Goal: Task Accomplishment & Management: Use online tool/utility

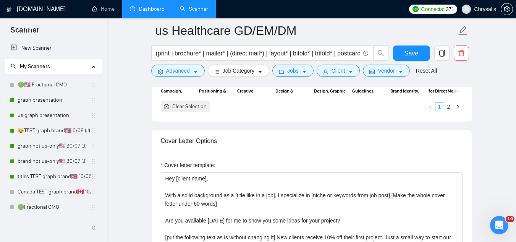
scroll to position [734, 0]
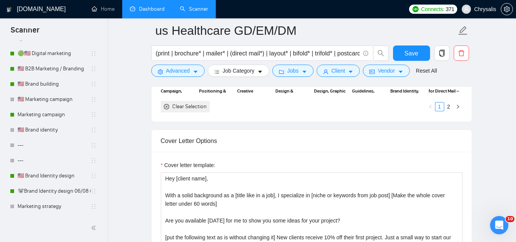
click at [162, 6] on link "Dashboard" at bounding box center [147, 9] width 35 height 6
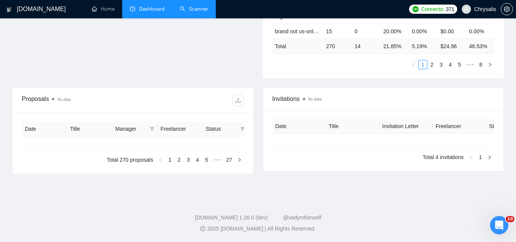
type input "[DATE]"
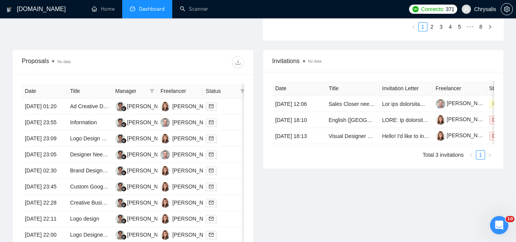
scroll to position [306, 0]
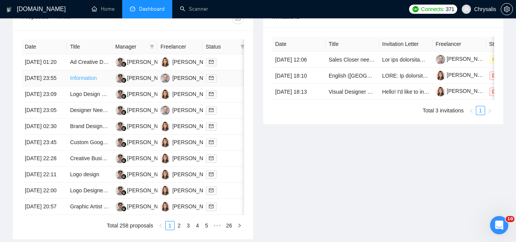
click at [92, 81] on link "Information" at bounding box center [83, 78] width 27 height 6
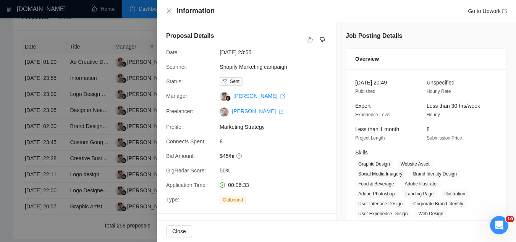
click at [82, 97] on div at bounding box center [258, 121] width 516 height 242
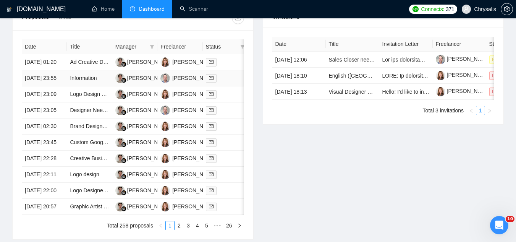
click at [82, 86] on td "Information" at bounding box center [89, 78] width 45 height 16
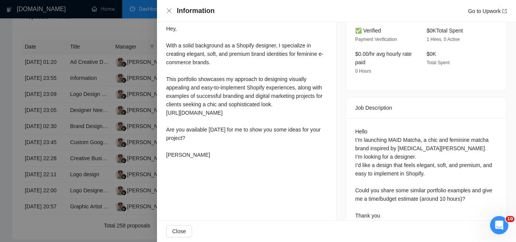
scroll to position [267, 0]
click at [132, 43] on div at bounding box center [258, 121] width 516 height 242
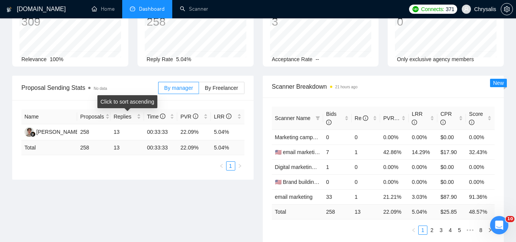
scroll to position [1, 0]
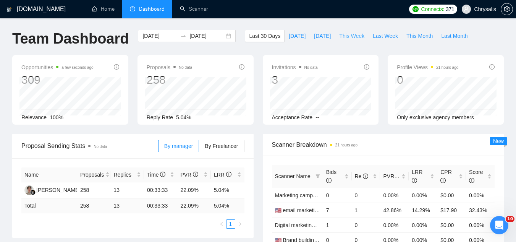
click at [350, 36] on span "This Week" at bounding box center [351, 36] width 25 height 8
type input "[DATE]"
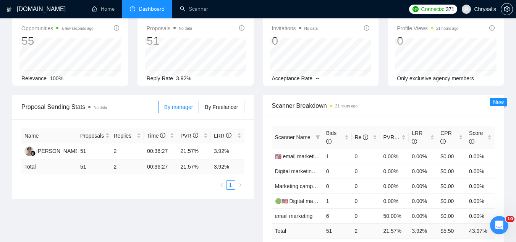
scroll to position [39, 0]
click at [236, 108] on span "By Freelancer" at bounding box center [221, 108] width 33 height 6
click at [199, 110] on input "By Freelancer" at bounding box center [199, 110] width 0 height 0
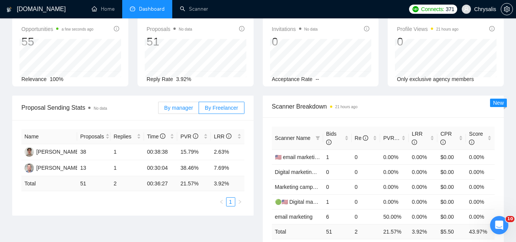
click at [184, 110] on span "By manager" at bounding box center [178, 108] width 29 height 6
click at [158, 110] on input "By manager" at bounding box center [158, 110] width 0 height 0
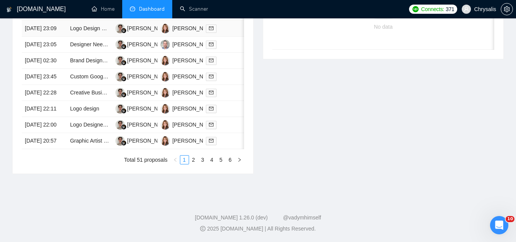
scroll to position [421, 0]
drag, startPoint x: 192, startPoint y: 192, endPoint x: 194, endPoint y: 188, distance: 3.9
click at [193, 164] on link "2" at bounding box center [193, 159] width 8 height 8
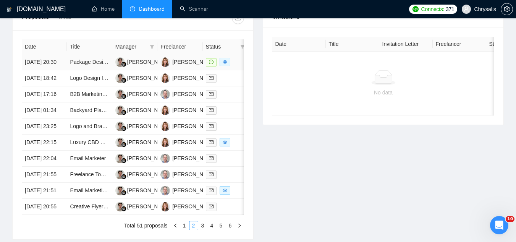
click at [76, 70] on td "Package Design for Baby Sticker Product" at bounding box center [89, 62] width 45 height 16
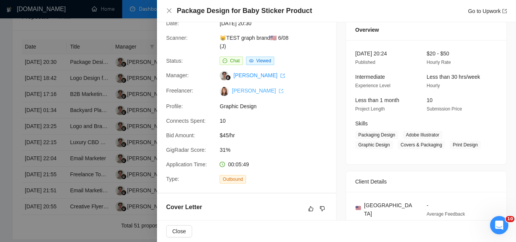
scroll to position [0, 0]
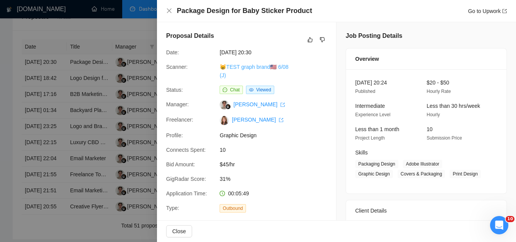
click at [252, 65] on link "😸TEST graph brand🇺🇸 6/08 (J)" at bounding box center [253, 71] width 69 height 15
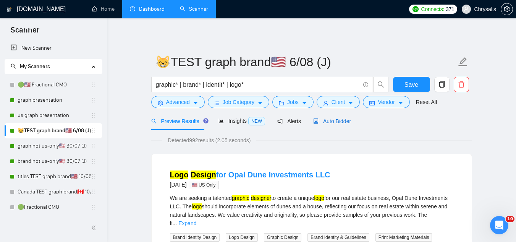
click at [335, 123] on span "Auto Bidder" at bounding box center [332, 121] width 38 height 6
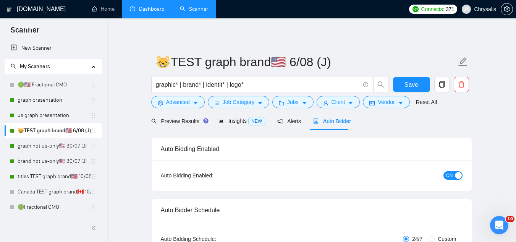
radio input "false"
radio input "true"
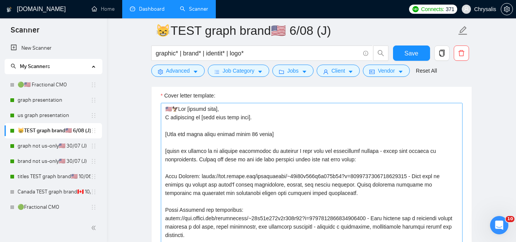
scroll to position [992, 0]
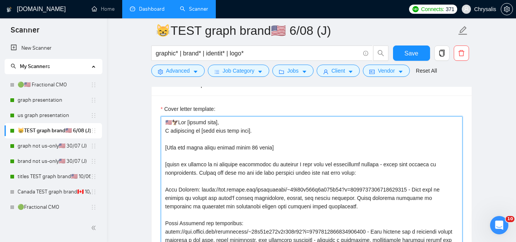
click at [163, 131] on textarea "Cover letter template:" at bounding box center [312, 202] width 302 height 172
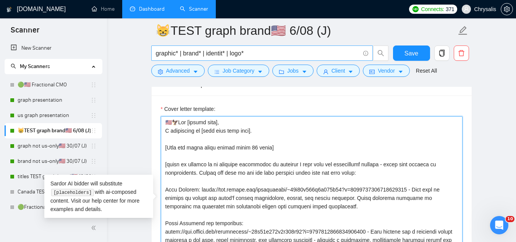
paste textarea "can help you with [what they need done]"
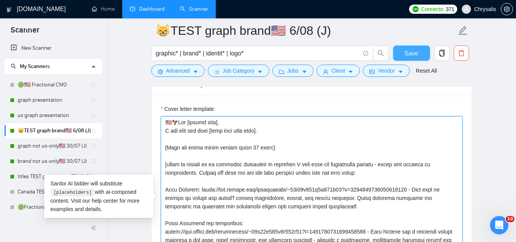
type textarea "🇺🇸🦅Lor [ipsumd sita], C adi elit sed doei [temp inci utla etdo]. [Magn ali enim…"
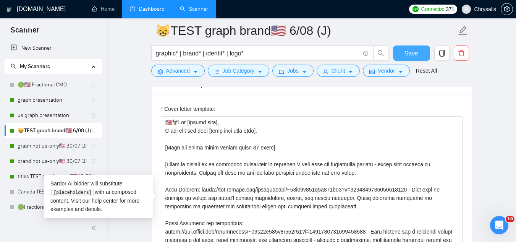
click at [404, 58] on button "Save" at bounding box center [411, 52] width 37 height 15
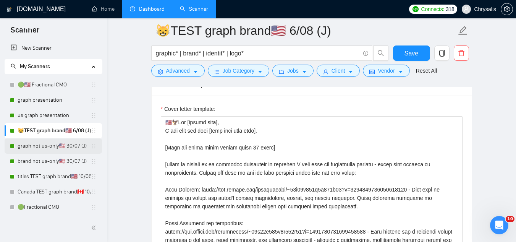
click at [54, 147] on link "graph not us-only🇺🇸 30/07 (J)" at bounding box center [54, 145] width 73 height 15
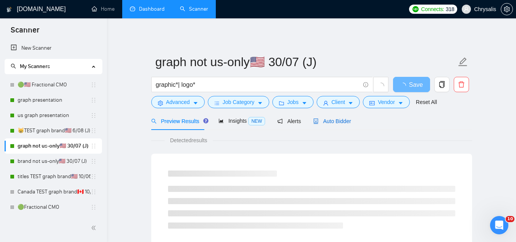
click at [321, 120] on span "Auto Bidder" at bounding box center [332, 121] width 38 height 6
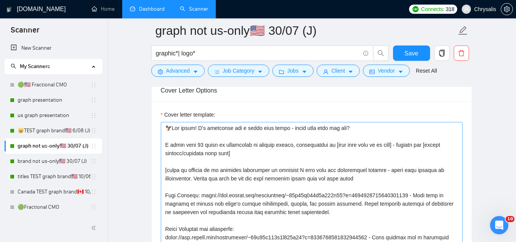
scroll to position [878, 0]
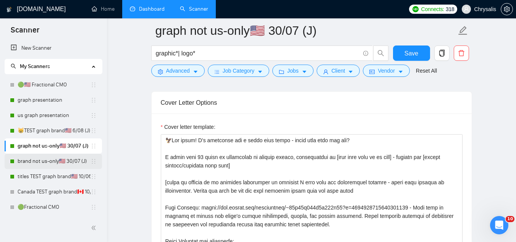
click at [45, 161] on link "brand not us-only🇺🇸 30/07 (J)" at bounding box center [54, 160] width 73 height 15
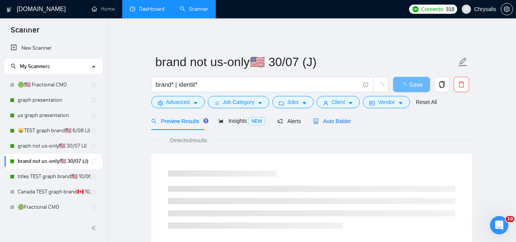
click at [323, 124] on span "Auto Bidder" at bounding box center [332, 121] width 38 height 6
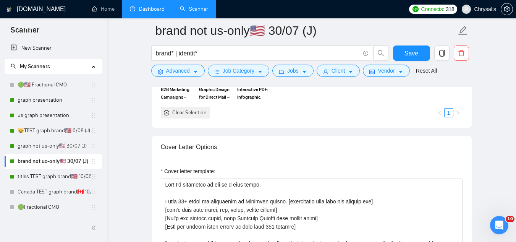
scroll to position [878, 0]
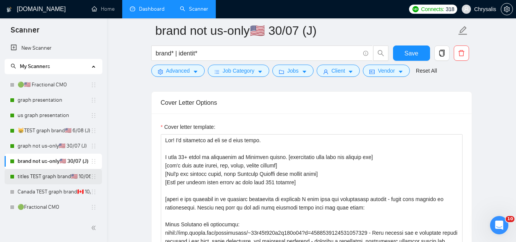
click at [38, 175] on link "titles TEST graph brand🇺🇸 10/06 (T)" at bounding box center [54, 176] width 73 height 15
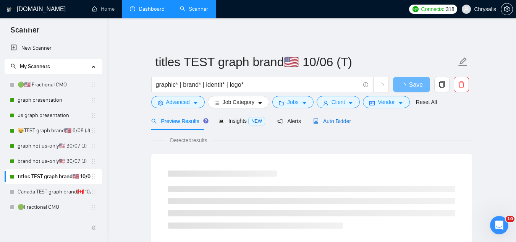
click at [327, 124] on span "Auto Bidder" at bounding box center [332, 121] width 38 height 6
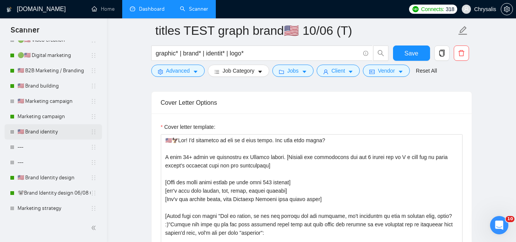
scroll to position [734, 0]
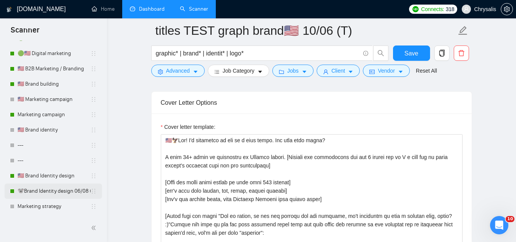
click at [59, 189] on link "🐨Brand Identity design 06/08 (J)" at bounding box center [54, 190] width 73 height 15
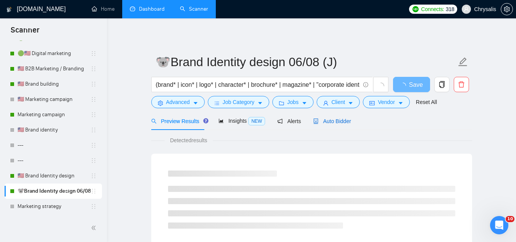
click at [336, 124] on span "Auto Bidder" at bounding box center [332, 121] width 38 height 6
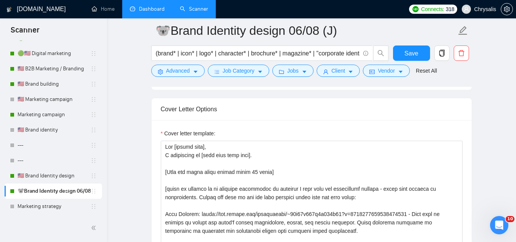
scroll to position [992, 0]
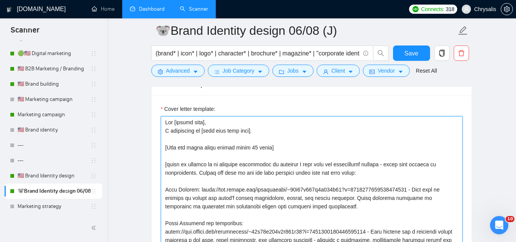
click at [165, 129] on textarea "Cover letter template:" at bounding box center [312, 202] width 302 height 172
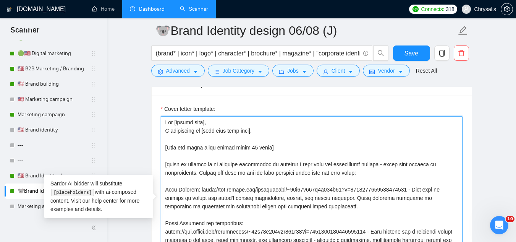
click at [165, 129] on textarea "Cover letter template:" at bounding box center [312, 202] width 302 height 172
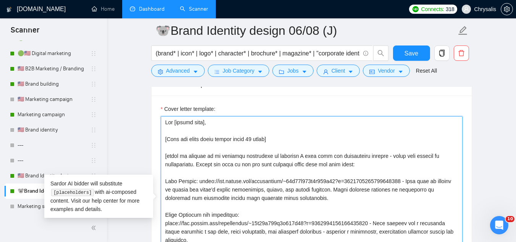
paste textarea "I can help you with [what they need done]"
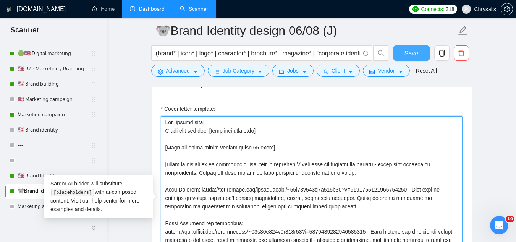
type textarea "Hey [client name], I can help you with [what they need done] [Make the whole co…"
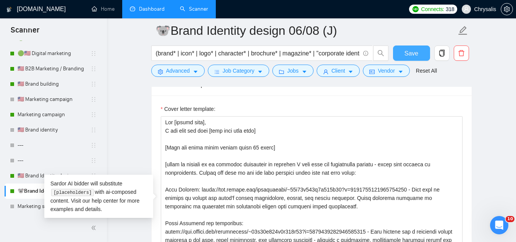
click at [411, 52] on span "Save" at bounding box center [411, 53] width 14 height 10
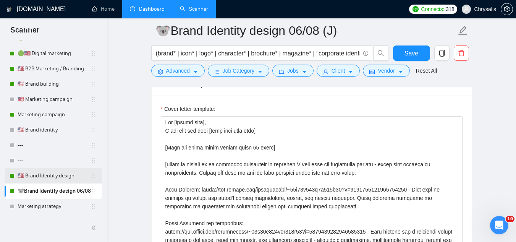
click at [50, 174] on link "🇺🇸 Brand Identity design" at bounding box center [54, 175] width 73 height 15
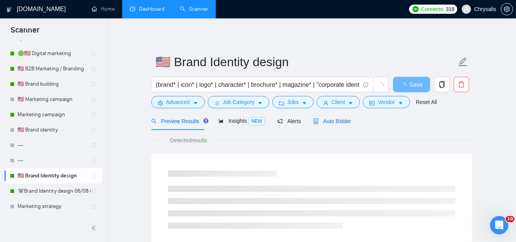
click at [325, 124] on span "Auto Bidder" at bounding box center [332, 121] width 38 height 6
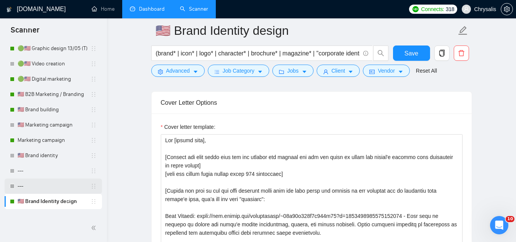
scroll to position [695, 0]
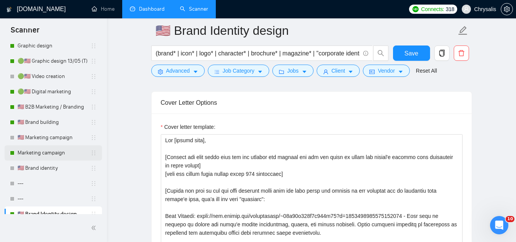
click at [36, 155] on link "Marketing campaign" at bounding box center [54, 152] width 73 height 15
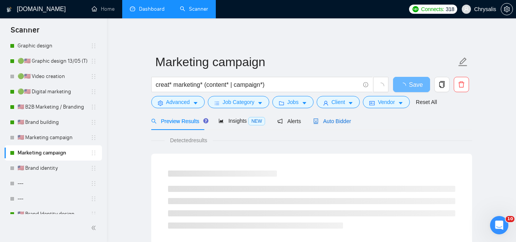
click at [343, 123] on span "Auto Bidder" at bounding box center [332, 121] width 38 height 6
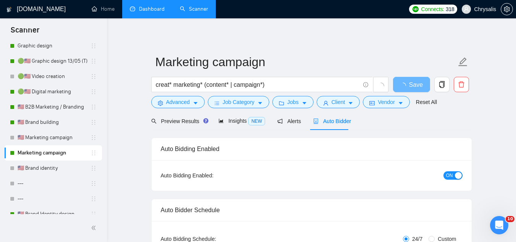
radio input "false"
radio input "true"
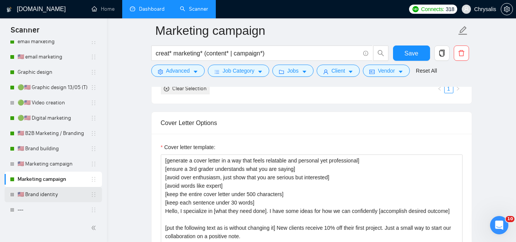
scroll to position [657, 0]
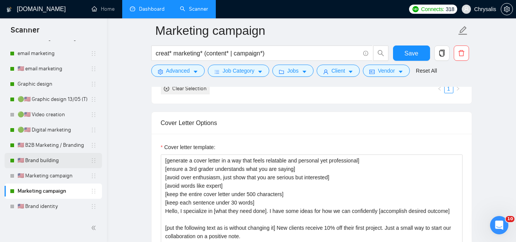
click at [55, 156] on link "🇺🇸 Brand building" at bounding box center [54, 160] width 73 height 15
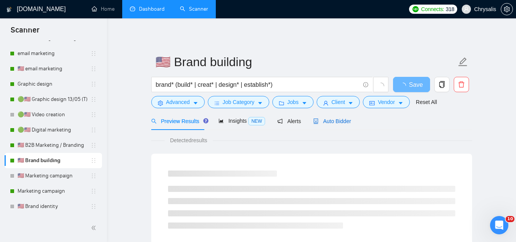
click at [333, 125] on div "Auto Bidder" at bounding box center [332, 121] width 38 height 8
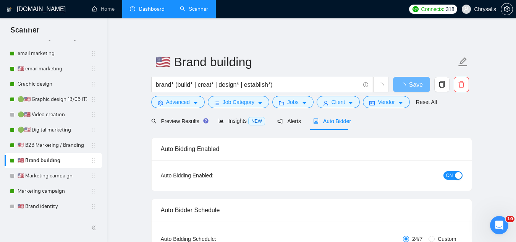
radio input "false"
radio input "true"
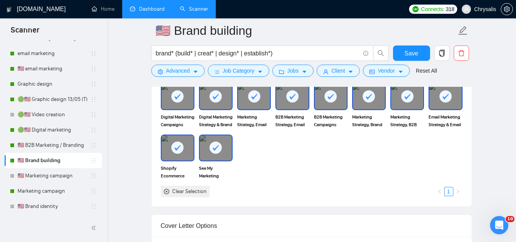
scroll to position [954, 0]
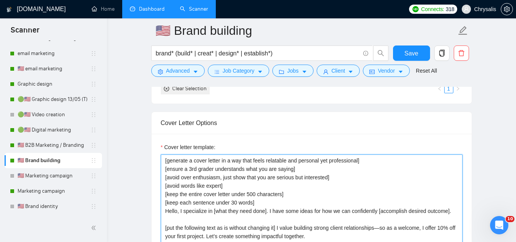
click at [180, 213] on textarea "[generate a cover letter in a way that feels relatable and personal yet profess…" at bounding box center [312, 240] width 302 height 172
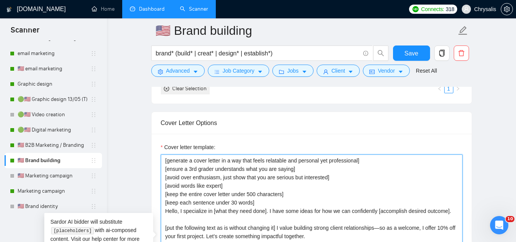
paste textarea "can help you with [what they need done]"
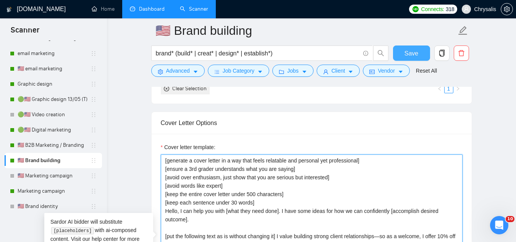
type textarea "[generate a cover letter in a way that feels relatable and personal yet profess…"
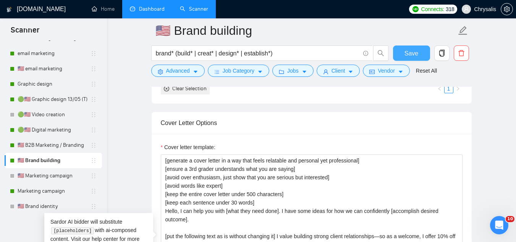
click at [411, 52] on span "Save" at bounding box center [411, 53] width 14 height 10
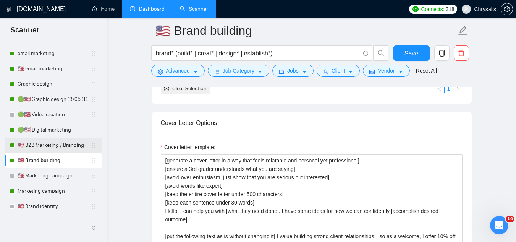
click at [44, 147] on link "🇺🇸 B2B Marketing / Branding" at bounding box center [54, 144] width 73 height 15
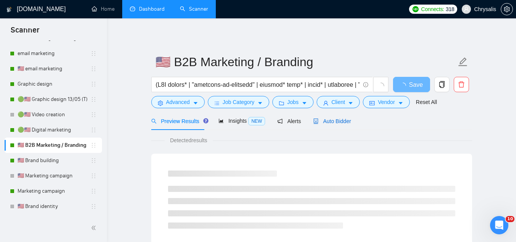
click at [331, 122] on span "Auto Bidder" at bounding box center [332, 121] width 38 height 6
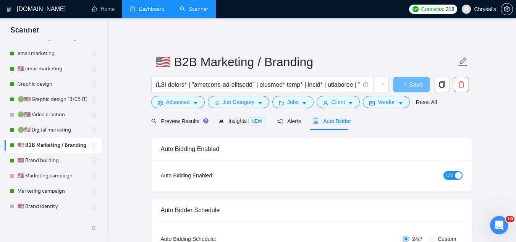
radio input "false"
radio input "true"
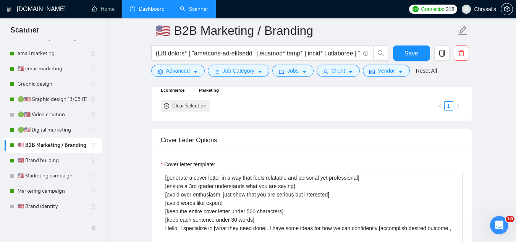
scroll to position [954, 0]
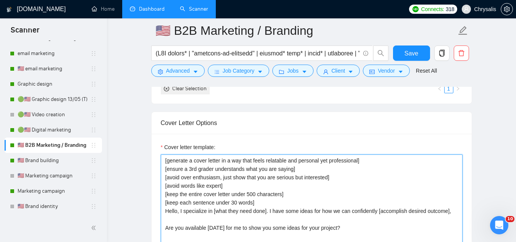
click at [180, 209] on textarea "[generate a cover letter in a way that feels relatable and personal yet profess…" at bounding box center [312, 240] width 302 height 172
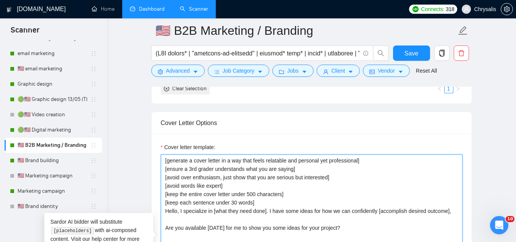
paste textarea "can help you with [what they need done]"
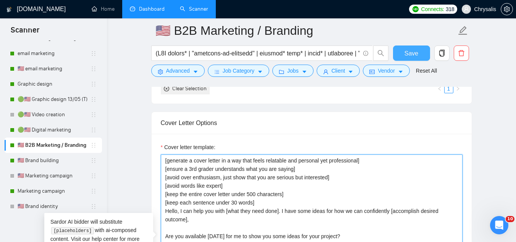
type textarea "[generate a cover letter in a way that feels relatable and personal yet profess…"
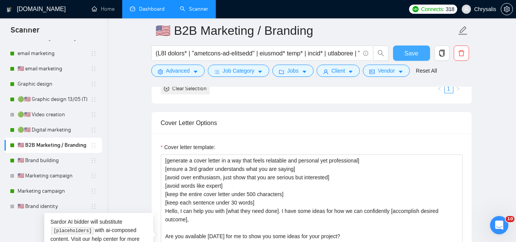
click at [417, 54] on span "Save" at bounding box center [411, 53] width 14 height 10
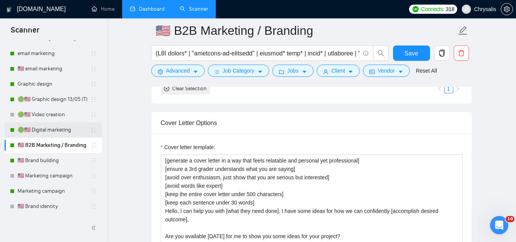
click at [37, 128] on link "🟢🇺🇸 Digital marketing" at bounding box center [54, 129] width 73 height 15
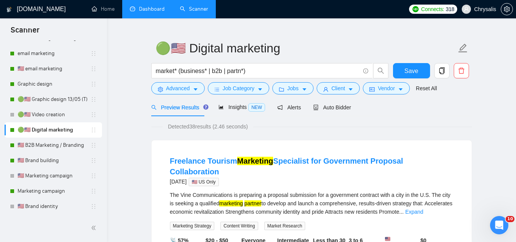
scroll to position [38, 0]
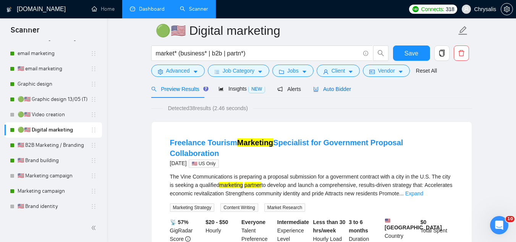
drag, startPoint x: 332, startPoint y: 89, endPoint x: 326, endPoint y: 90, distance: 5.8
click at [331, 89] on span "Auto Bidder" at bounding box center [332, 89] width 38 height 6
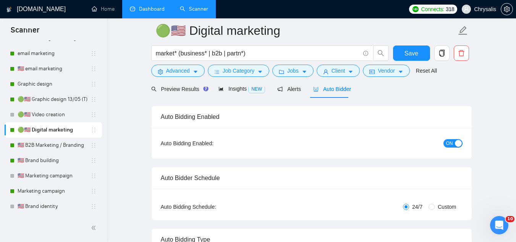
radio input "false"
radio input "true"
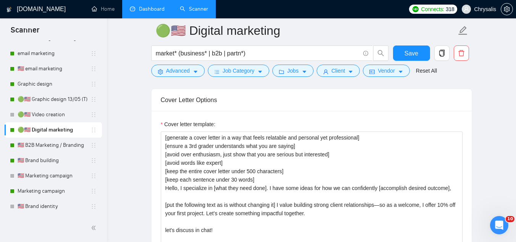
scroll to position [992, 0]
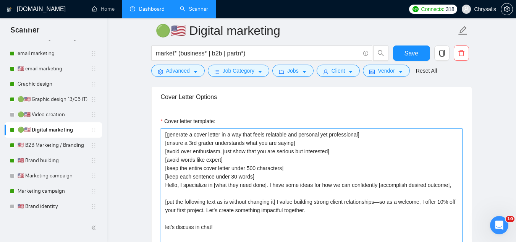
click at [180, 184] on textarea "[generate a cover letter in a way that feels relatable and personal yet profess…" at bounding box center [312, 214] width 302 height 172
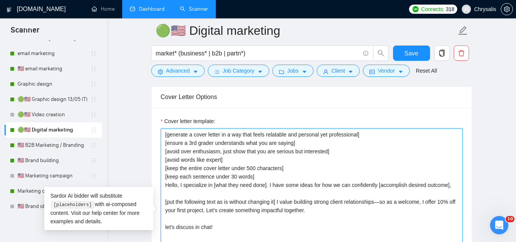
click at [179, 183] on textarea "[generate a cover letter in a way that feels relatable and personal yet profess…" at bounding box center [312, 214] width 302 height 172
paste textarea "can help you with"
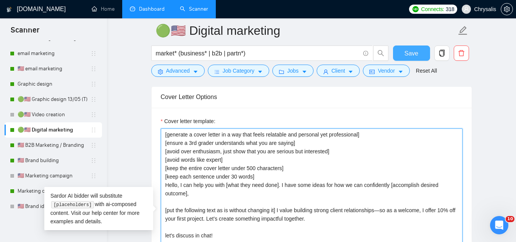
type textarea "[generate a cover letter in a way that feels relatable and personal yet profess…"
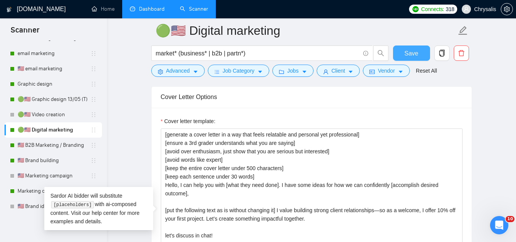
click at [413, 58] on span "Save" at bounding box center [411, 53] width 14 height 10
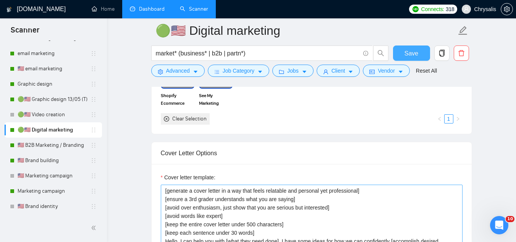
scroll to position [954, 0]
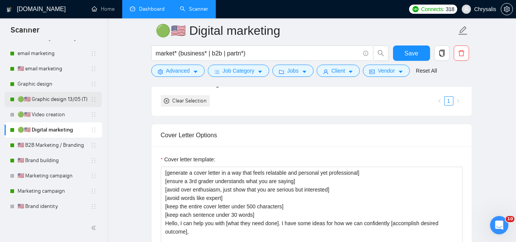
click at [65, 98] on link "🟢🇺🇸 Graphic design 13/05 (T)" at bounding box center [54, 99] width 73 height 15
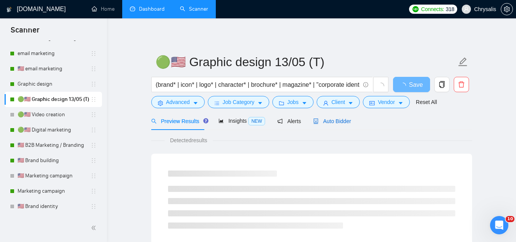
click at [333, 123] on span "Auto Bidder" at bounding box center [332, 121] width 38 height 6
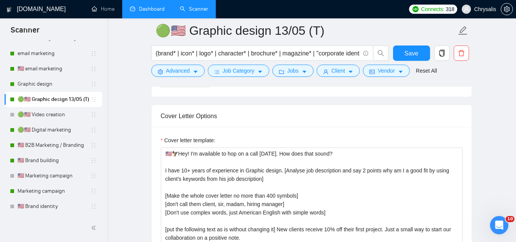
scroll to position [878, 0]
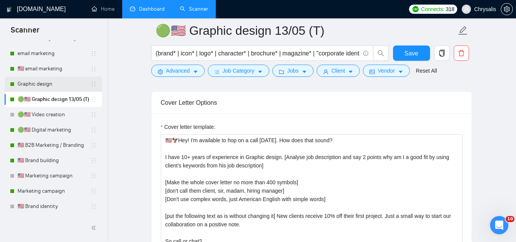
click at [49, 83] on link "Graphic design" at bounding box center [54, 83] width 73 height 15
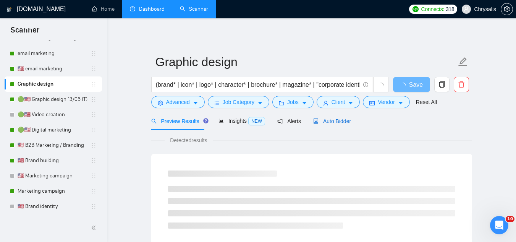
click at [341, 120] on span "Auto Bidder" at bounding box center [332, 121] width 38 height 6
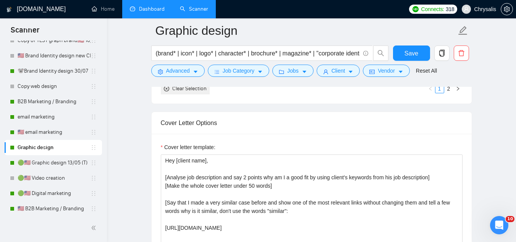
scroll to position [581, 0]
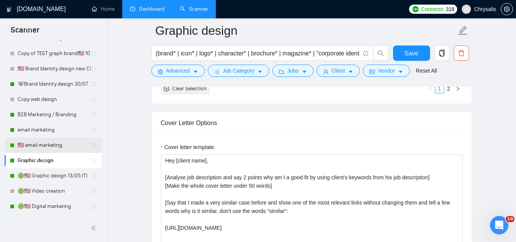
click at [66, 145] on link "🇺🇸 email marketing" at bounding box center [54, 144] width 73 height 15
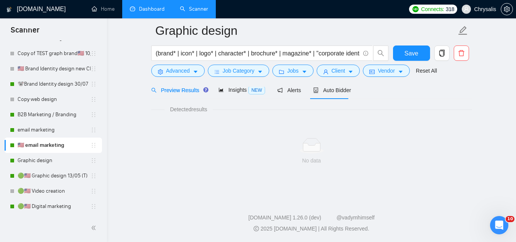
scroll to position [490, 0]
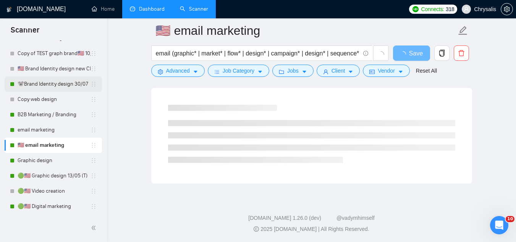
click at [67, 84] on link "🐨Brand Identity design 30/07" at bounding box center [54, 83] width 73 height 15
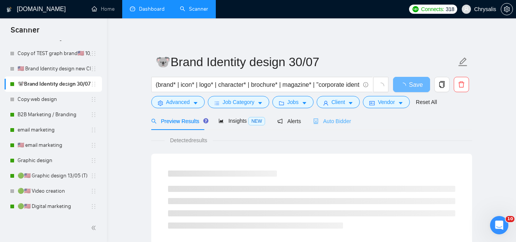
click at [333, 126] on div "Auto Bidder" at bounding box center [332, 121] width 38 height 18
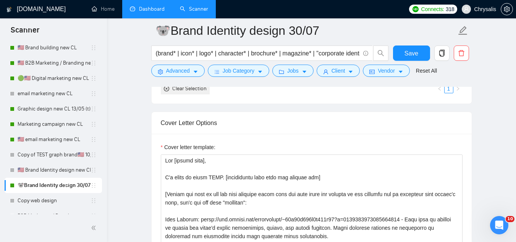
scroll to position [466, 0]
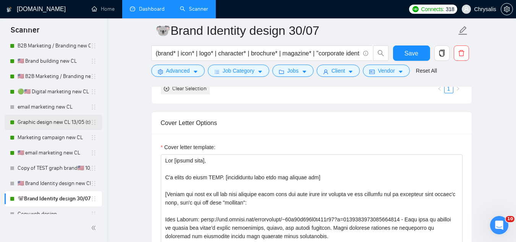
click at [50, 123] on link "Graphic design new CL 13/05 (t)" at bounding box center [54, 122] width 73 height 15
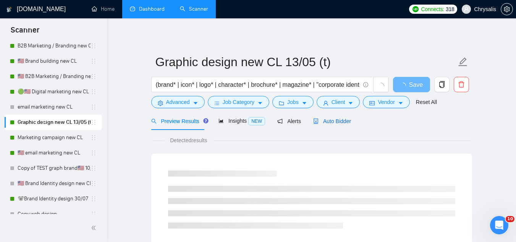
click at [332, 123] on span "Auto Bidder" at bounding box center [332, 121] width 38 height 6
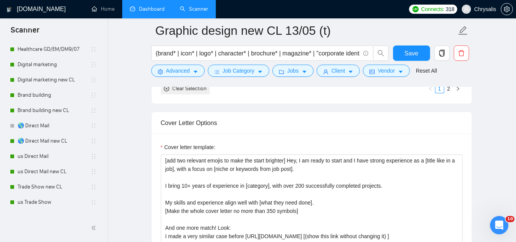
scroll to position [237, 0]
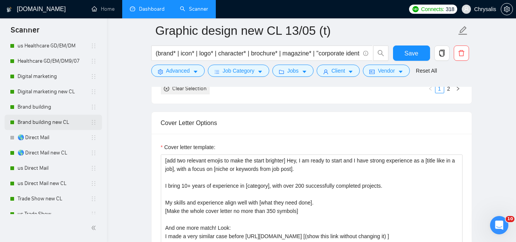
click at [55, 126] on link "Brand building new CL" at bounding box center [54, 122] width 73 height 15
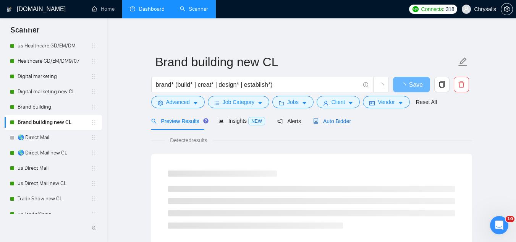
click at [336, 120] on span "Auto Bidder" at bounding box center [332, 121] width 38 height 6
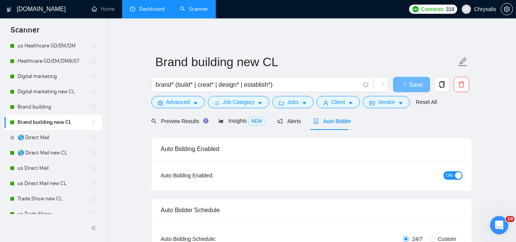
radio input "false"
radio input "true"
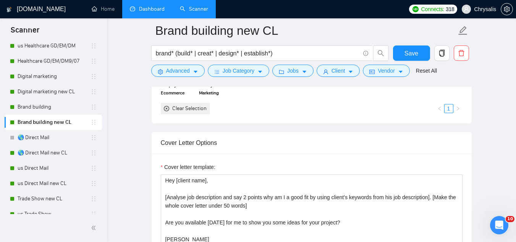
scroll to position [992, 0]
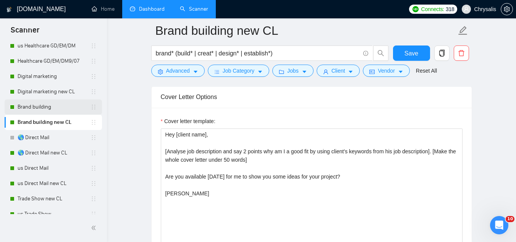
click at [69, 105] on link "Brand building" at bounding box center [54, 106] width 73 height 15
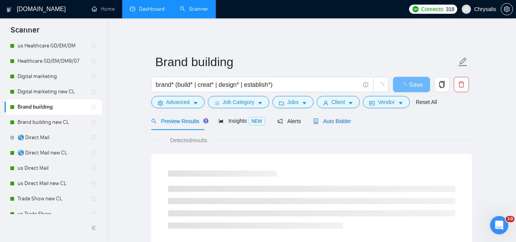
click at [332, 122] on span "Auto Bidder" at bounding box center [332, 121] width 38 height 6
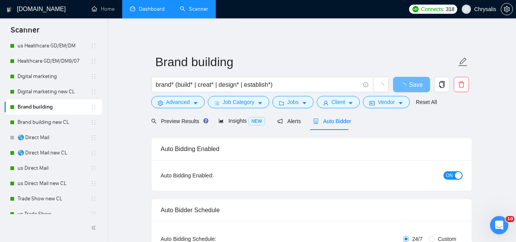
radio input "false"
radio input "true"
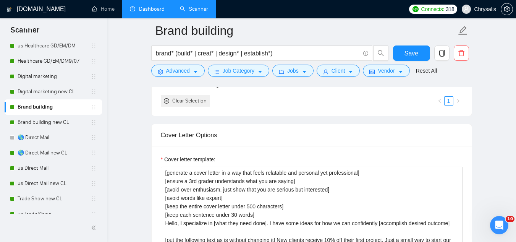
scroll to position [992, 0]
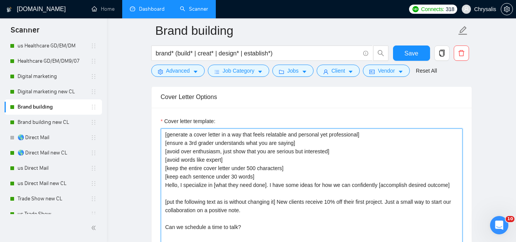
click at [178, 183] on textarea "[generate a cover letter in a way that feels relatable and personal yet profess…" at bounding box center [312, 214] width 302 height 172
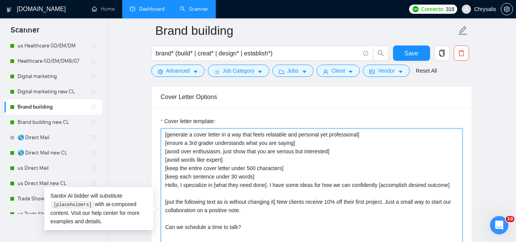
paste textarea "can help you with"
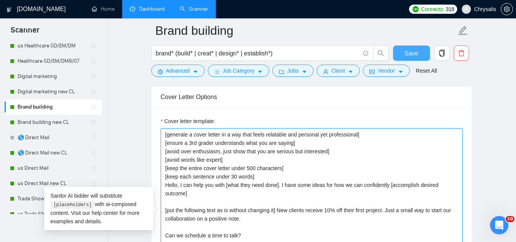
type textarea "[generate a cover letter in a way that feels relatable and personal yet profess…"
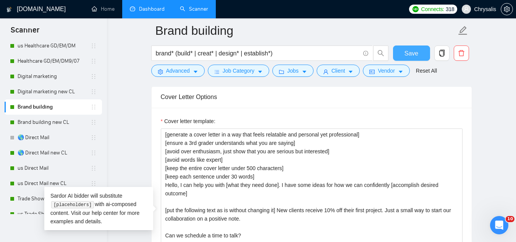
click at [401, 53] on button "Save" at bounding box center [411, 52] width 37 height 15
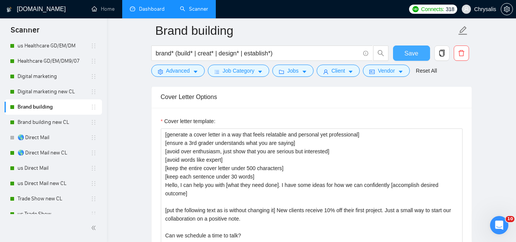
scroll to position [199, 0]
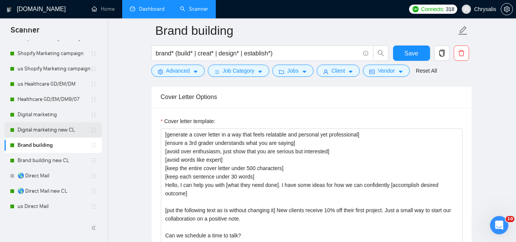
click at [75, 132] on link "Digital marketing new CL" at bounding box center [54, 129] width 73 height 15
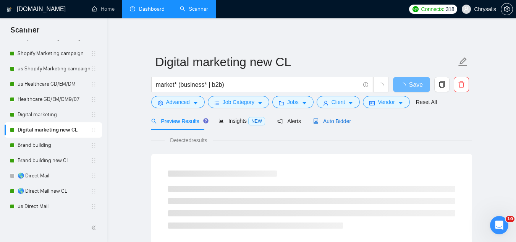
click at [322, 121] on span "Auto Bidder" at bounding box center [332, 121] width 38 height 6
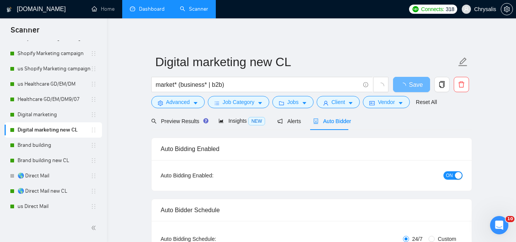
radio input "false"
radio input "true"
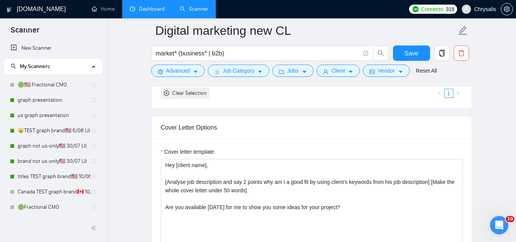
scroll to position [954, 0]
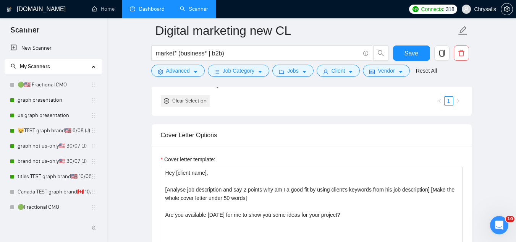
click at [150, 12] on link "Dashboard" at bounding box center [147, 9] width 35 height 6
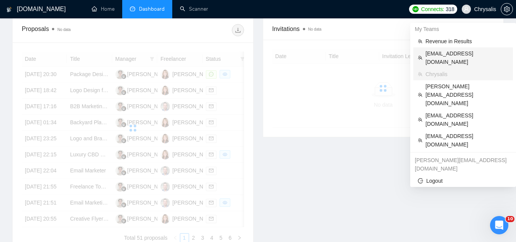
scroll to position [230, 0]
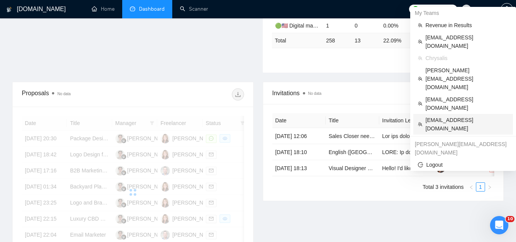
click at [448, 116] on span "[EMAIL_ADDRESS][DOMAIN_NAME]" at bounding box center [466, 124] width 83 height 17
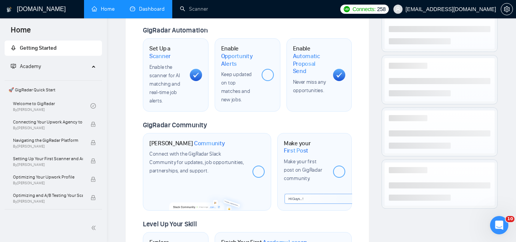
click at [151, 10] on link "Dashboard" at bounding box center [147, 9] width 35 height 6
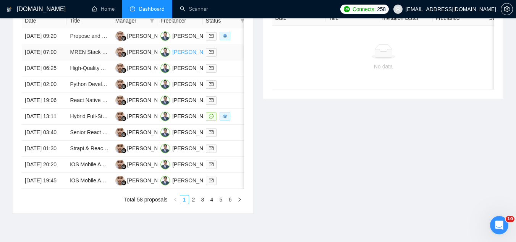
scroll to position [344, 0]
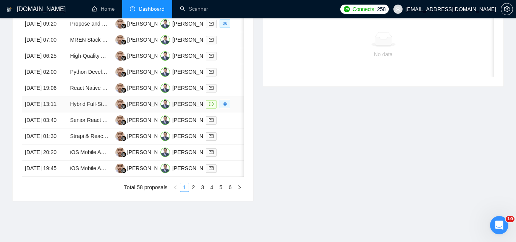
click at [96, 112] on td "Hybrid Full-Stack Developer – Pre-Sales & Online Bidding (Fullstack / AI / ML /…" at bounding box center [89, 104] width 45 height 16
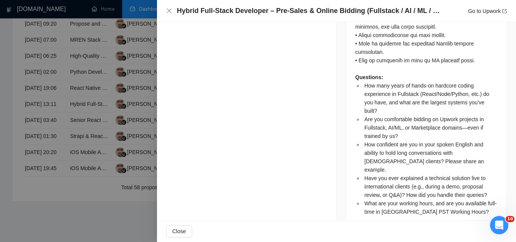
scroll to position [770, 0]
click at [129, 102] on div at bounding box center [258, 121] width 516 height 242
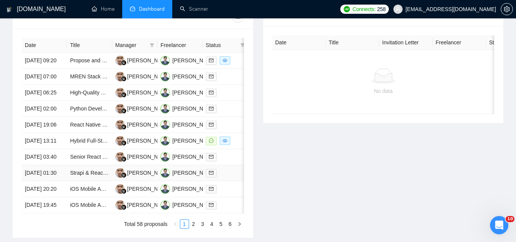
scroll to position [305, 0]
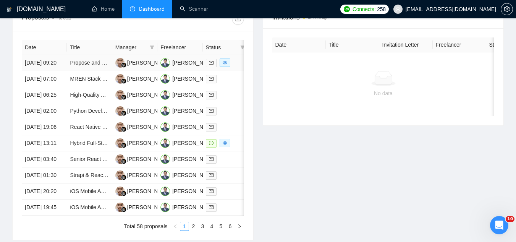
click at [95, 71] on td "Propose and build a profile approval system that can evaluate a dating app user…" at bounding box center [89, 63] width 45 height 16
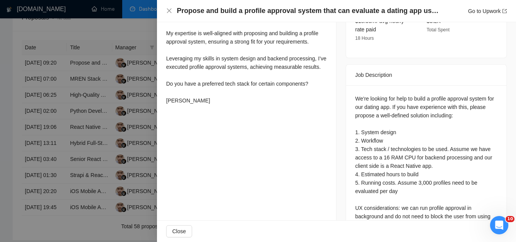
scroll to position [308, 0]
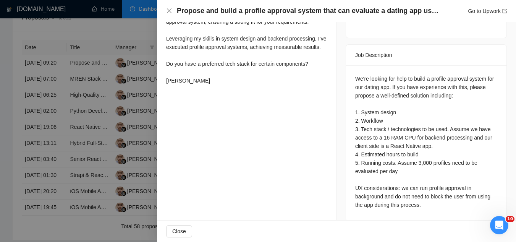
click at [144, 33] on div at bounding box center [258, 121] width 516 height 242
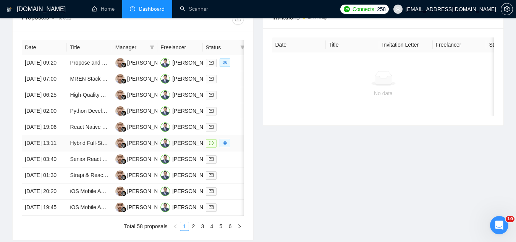
click at [98, 151] on td "Hybrid Full-Stack Developer – Pre-Sales & Online Bidding (Fullstack / AI / ML /…" at bounding box center [89, 143] width 45 height 16
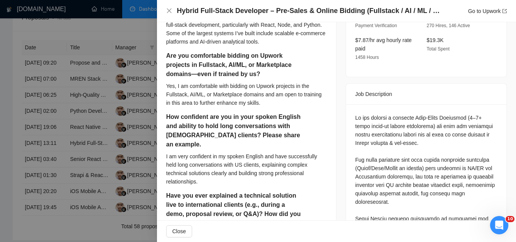
scroll to position [231, 0]
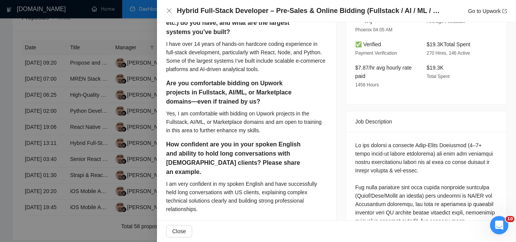
click at [132, 26] on div at bounding box center [258, 121] width 516 height 242
